Goal: Information Seeking & Learning: Learn about a topic

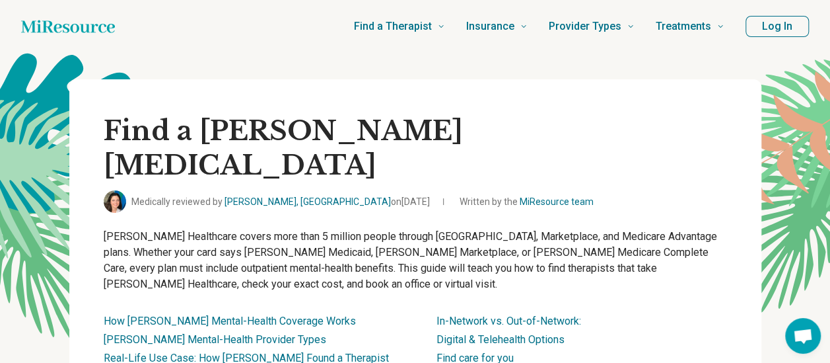
drag, startPoint x: 831, startPoint y: 30, endPoint x: 361, endPoint y: 343, distance: 565.3
click at [361, 350] on li "Real-Life Use Case: How [PERSON_NAME] Found a Therapist Through [PERSON_NAME] M…" at bounding box center [249, 366] width 291 height 32
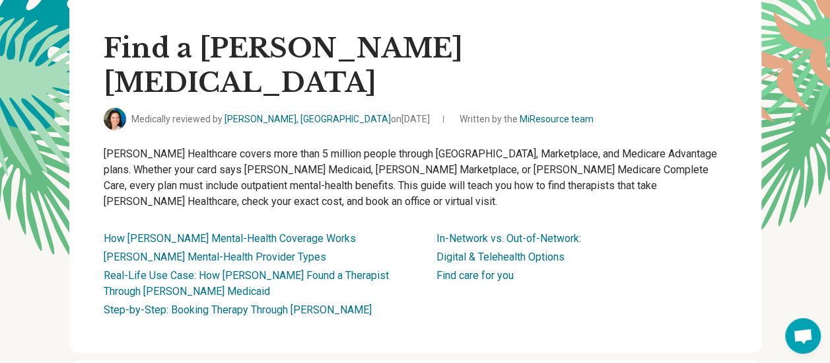
scroll to position [99, 0]
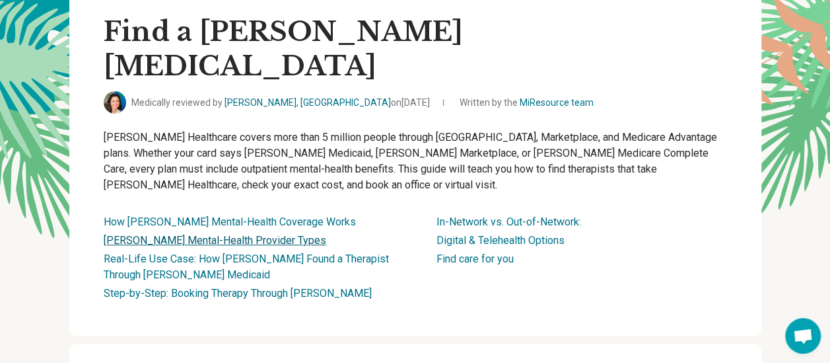
click at [217, 234] on link "[PERSON_NAME] Mental-Health Provider Types" at bounding box center [215, 240] width 223 height 13
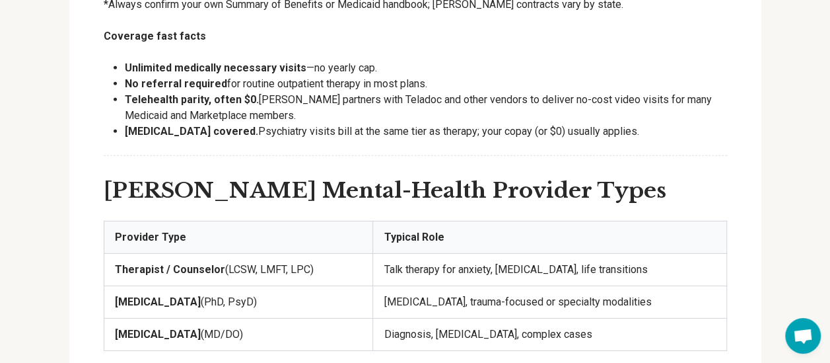
scroll to position [2037, 0]
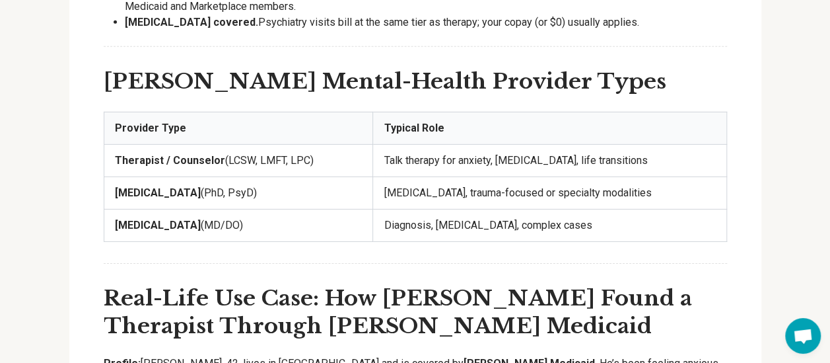
click at [149, 219] on strong "[MEDICAL_DATA]" at bounding box center [158, 225] width 86 height 13
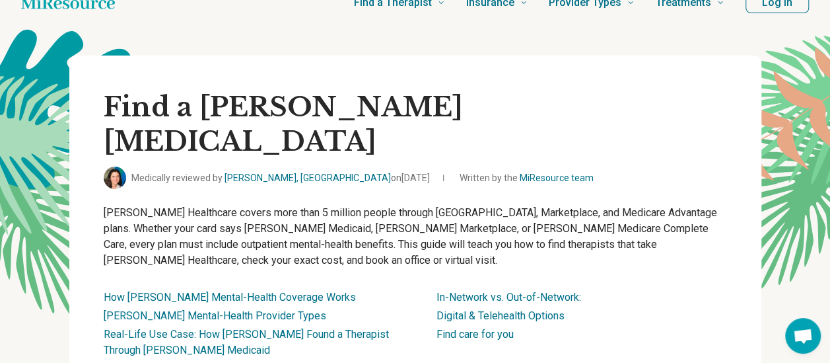
scroll to position [0, 0]
